Goal: Task Accomplishment & Management: Manage account settings

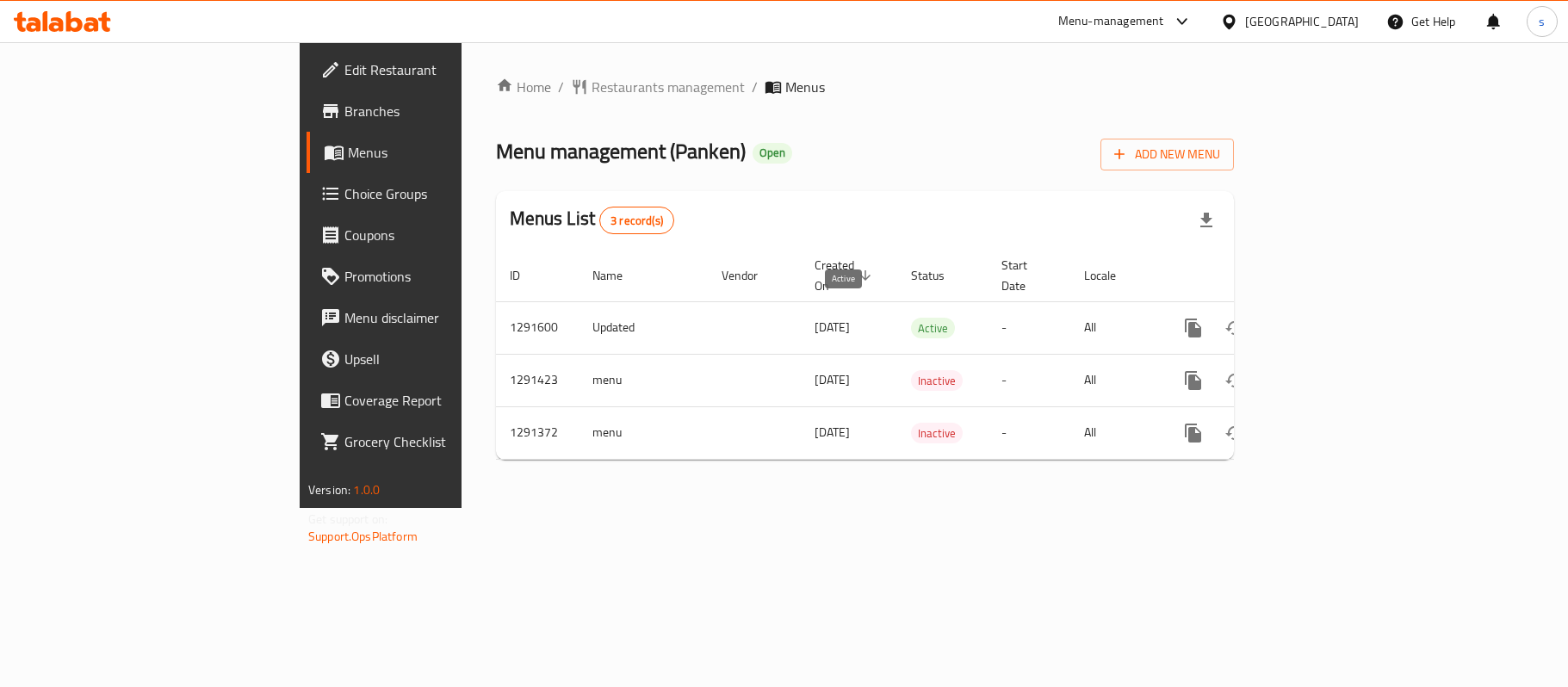
click at [911, 319] on span "Active" at bounding box center [932, 328] width 44 height 20
click at [814, 270] on span "Created On sorted descending" at bounding box center [845, 275] width 62 height 41
drag, startPoint x: 631, startPoint y: 270, endPoint x: 728, endPoint y: 93, distance: 201.8
click at [728, 93] on ol "Home / Restaurants management / Menus" at bounding box center [865, 87] width 737 height 21
click at [814, 257] on span "Created On sorted ascending" at bounding box center [845, 275] width 62 height 41
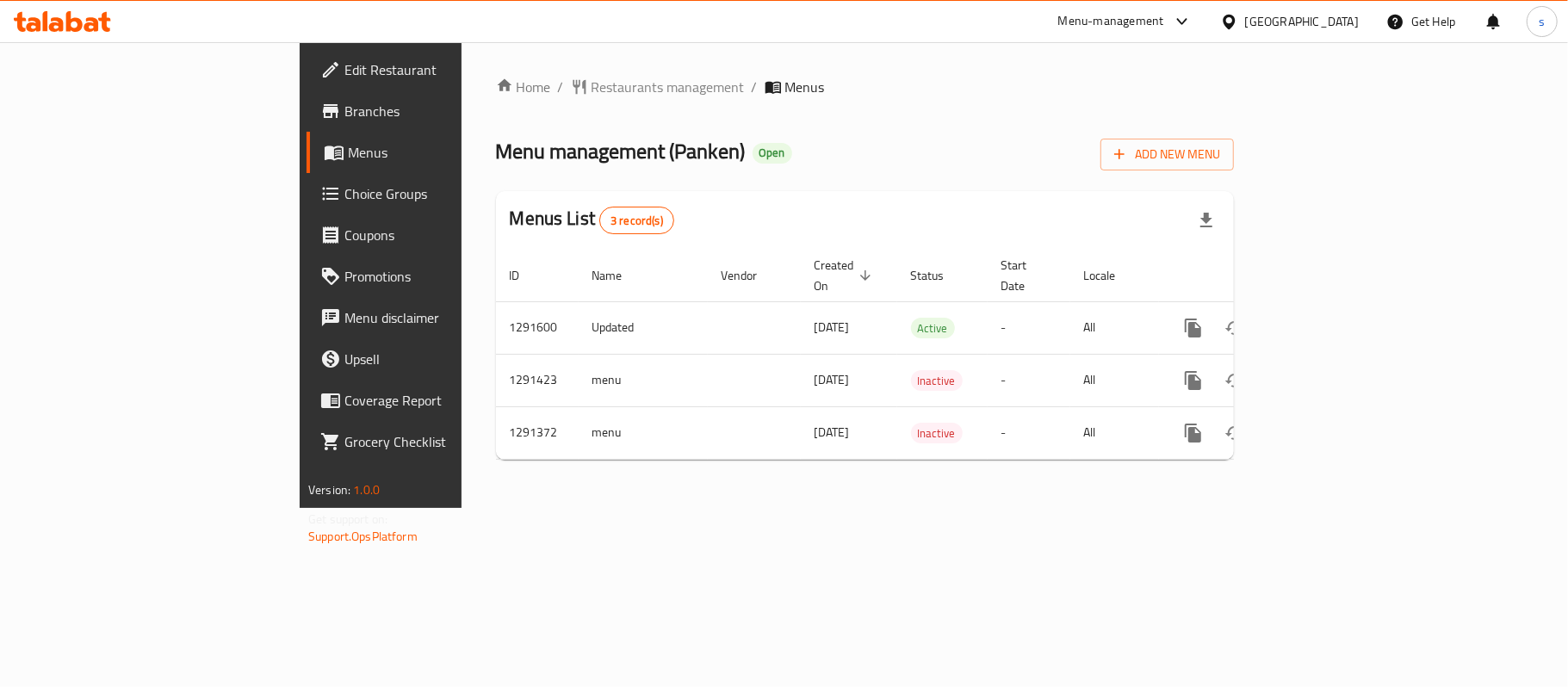
click at [814, 257] on span "Created On sorted descending" at bounding box center [845, 275] width 62 height 41
click at [814, 257] on span "Created On sorted ascending" at bounding box center [845, 275] width 62 height 41
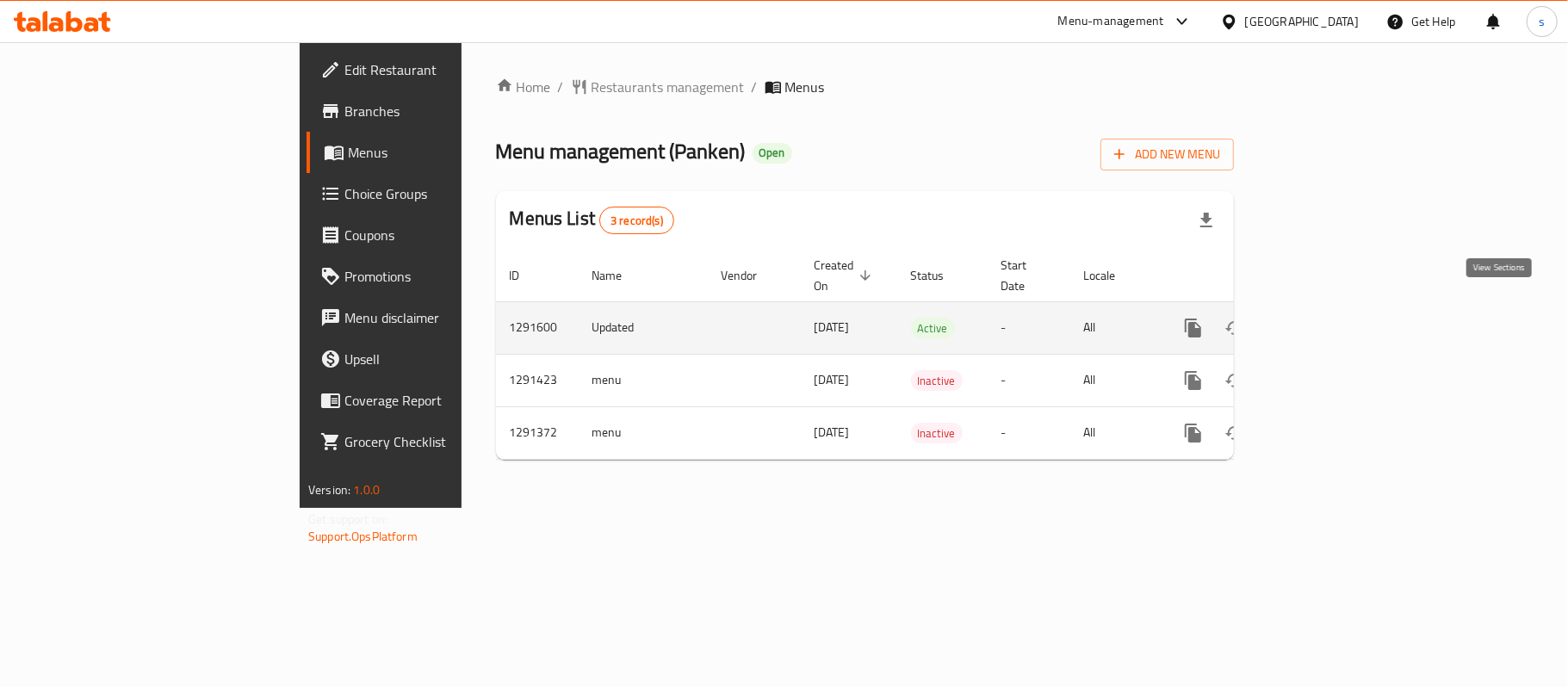
click at [1338, 307] on link "enhanced table" at bounding box center [1316, 327] width 41 height 41
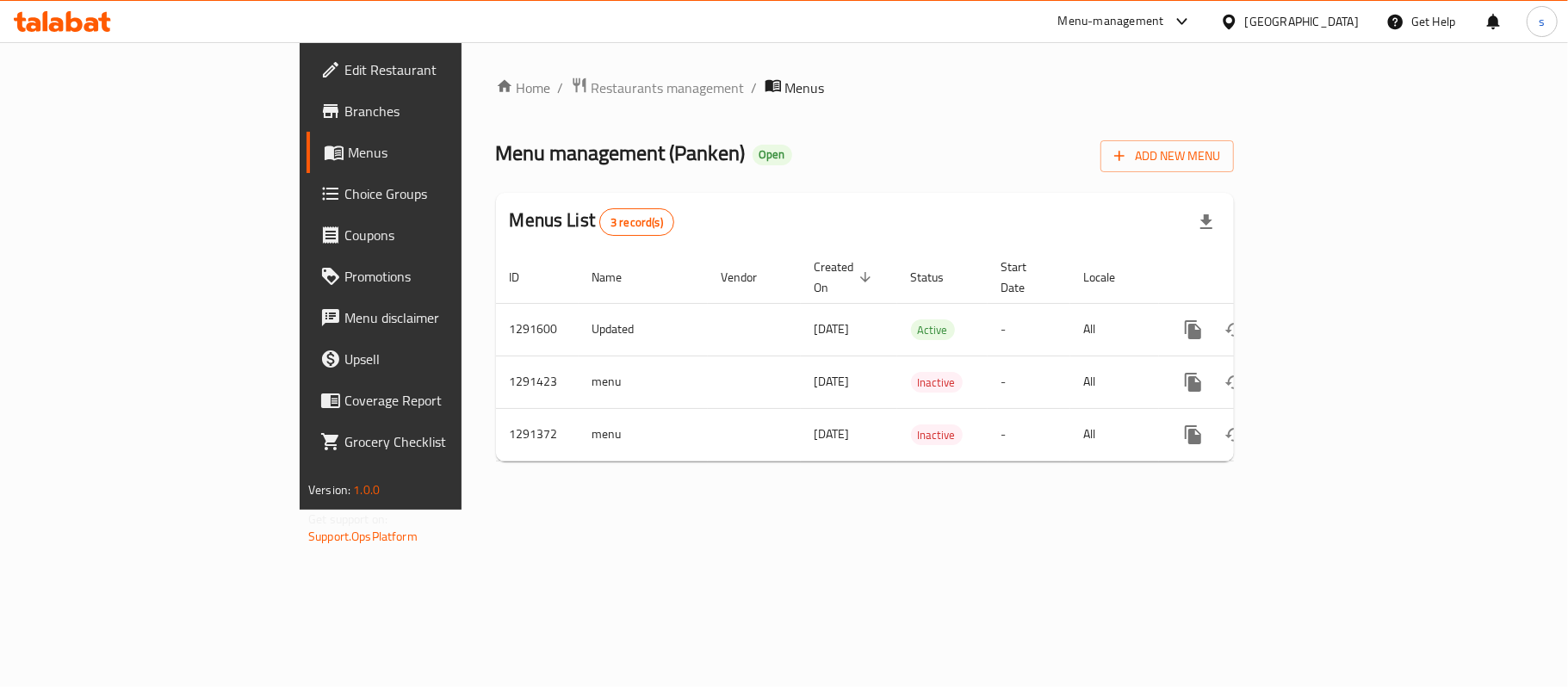
click at [1316, 37] on div "[GEOGRAPHIC_DATA]" at bounding box center [1289, 21] width 166 height 41
click at [1235, 28] on icon at bounding box center [1228, 21] width 12 height 15
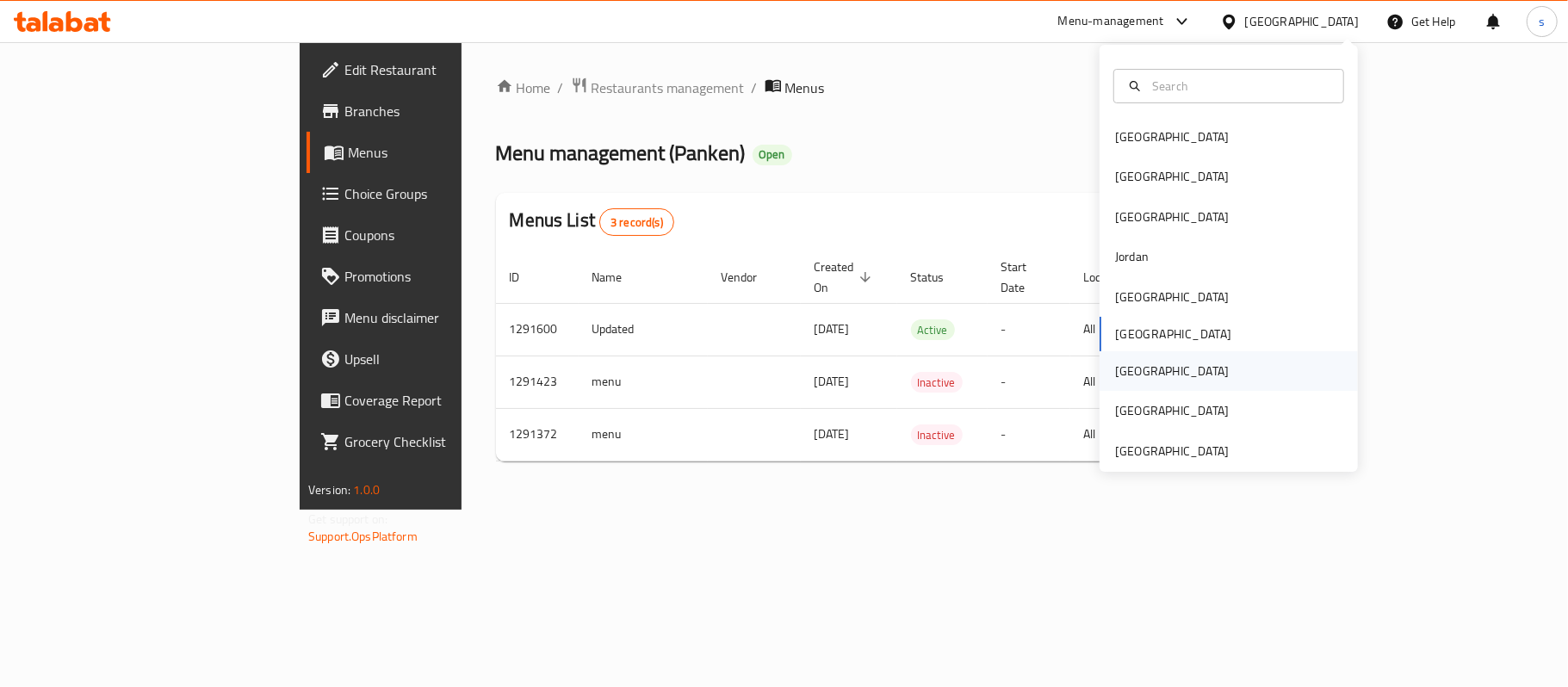
click at [1126, 368] on div "Qatar" at bounding box center [1171, 371] width 114 height 19
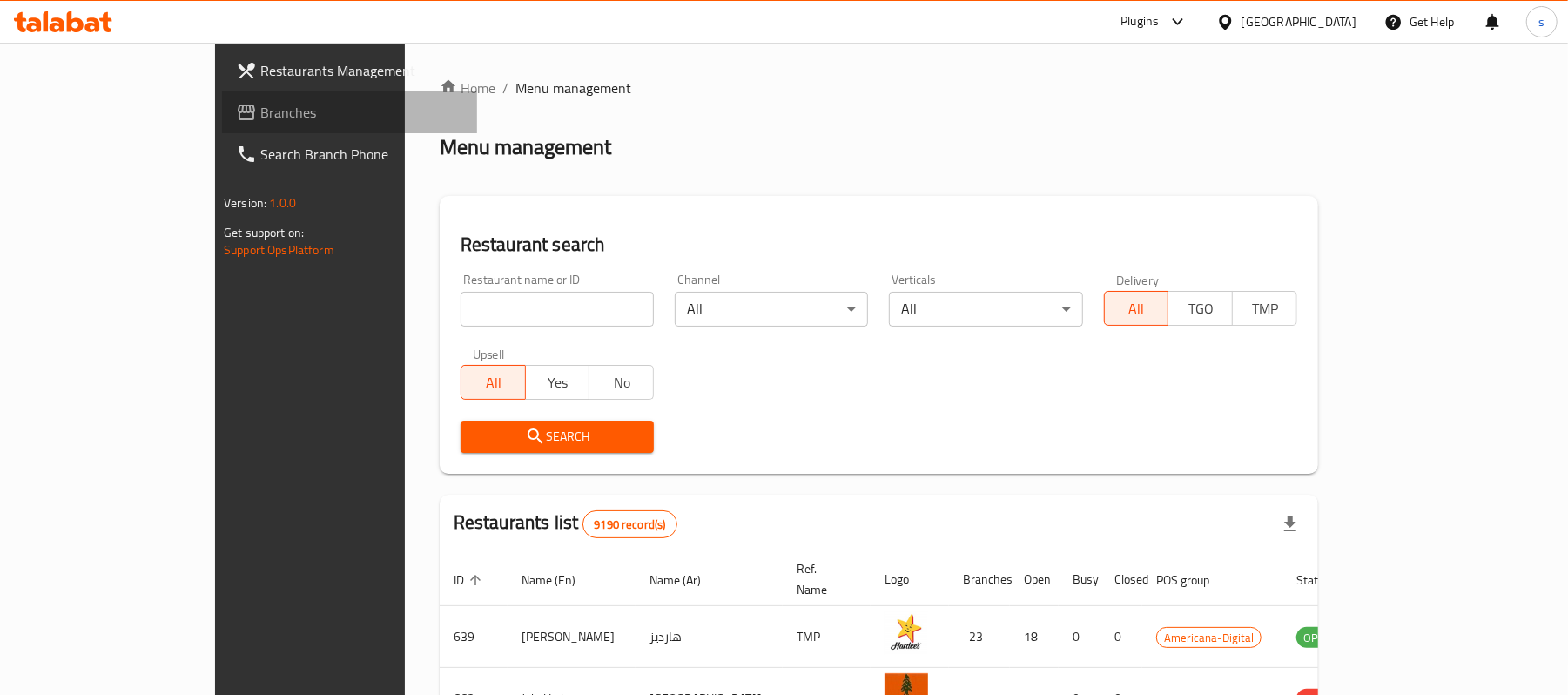
click at [261, 114] on span "Branches" at bounding box center [362, 113] width 202 height 21
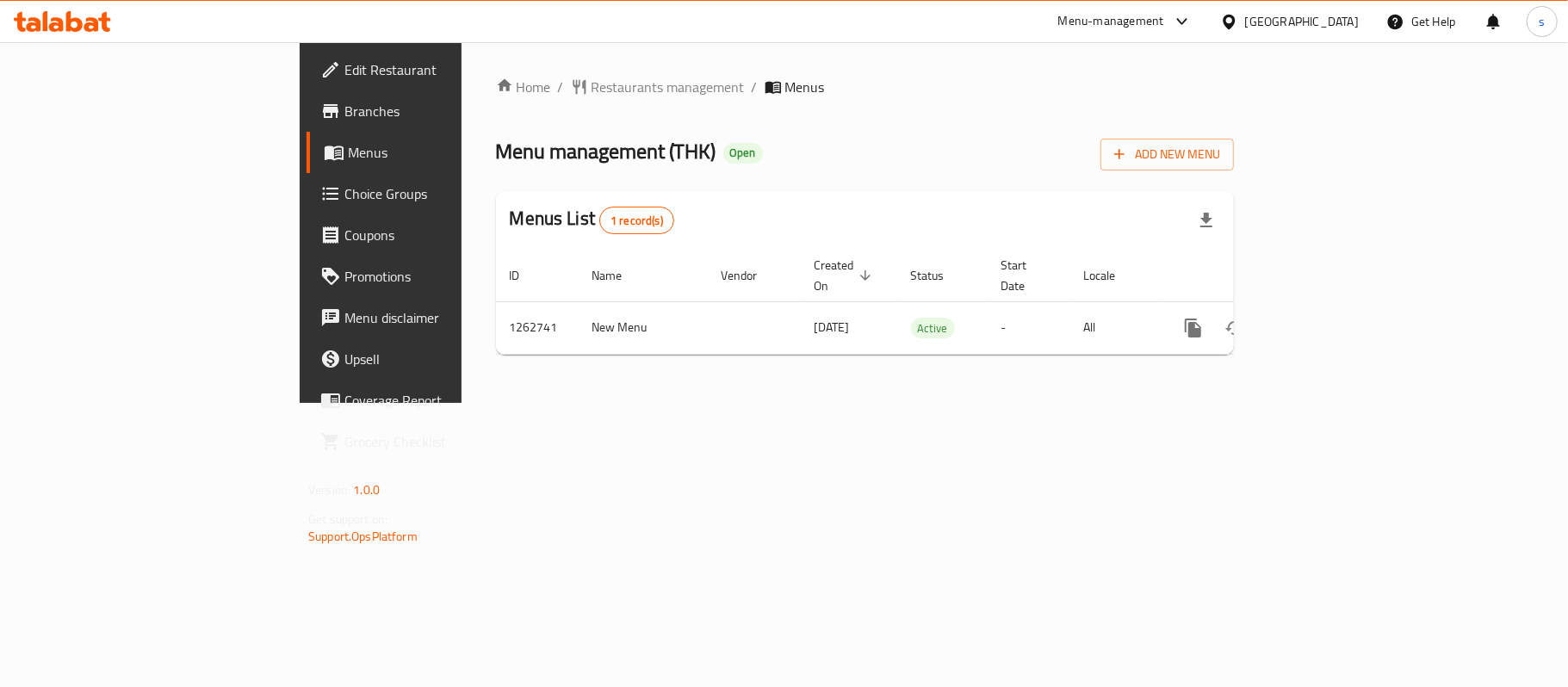
click at [700, 45] on div "Home / Restaurants management / Menus Menu management ( THK ) Open Add New Menu…" at bounding box center [865, 222] width 806 height 360
